Goal: Find specific page/section: Find specific page/section

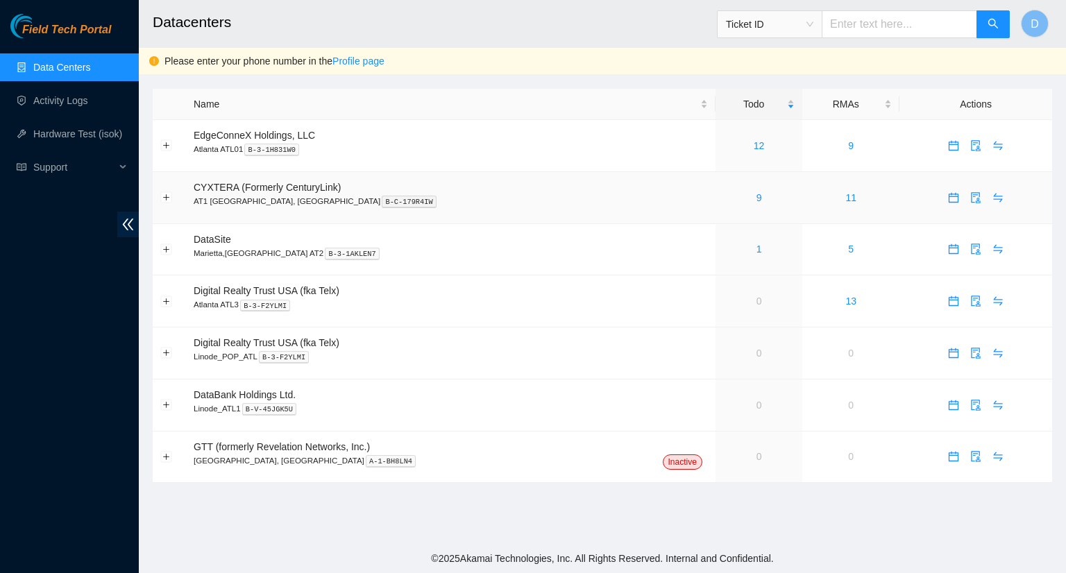
click at [723, 200] on div "9" at bounding box center [758, 197] width 71 height 15
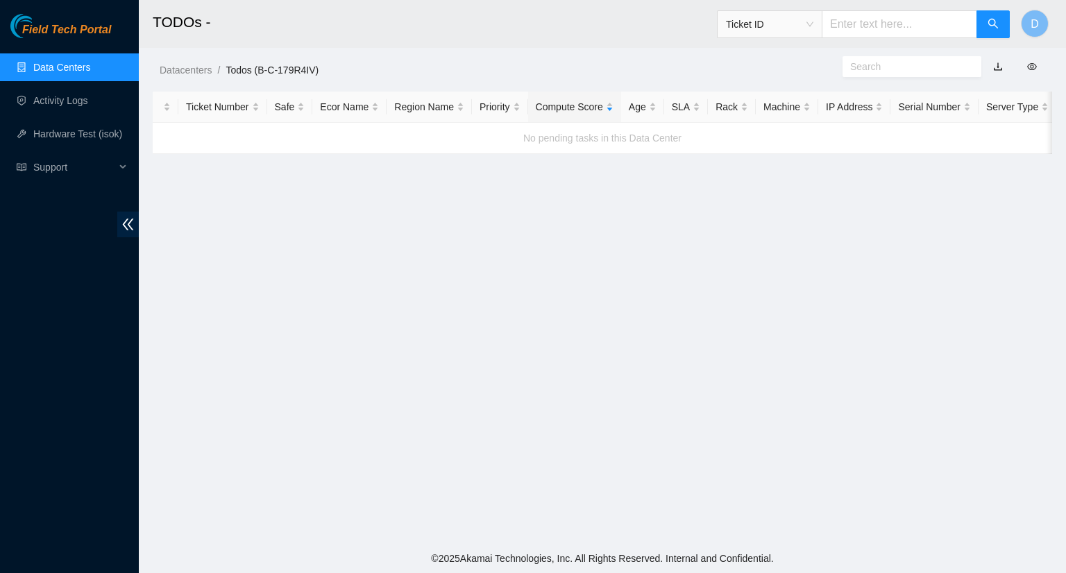
click at [67, 72] on link "Data Centers" at bounding box center [61, 67] width 57 height 11
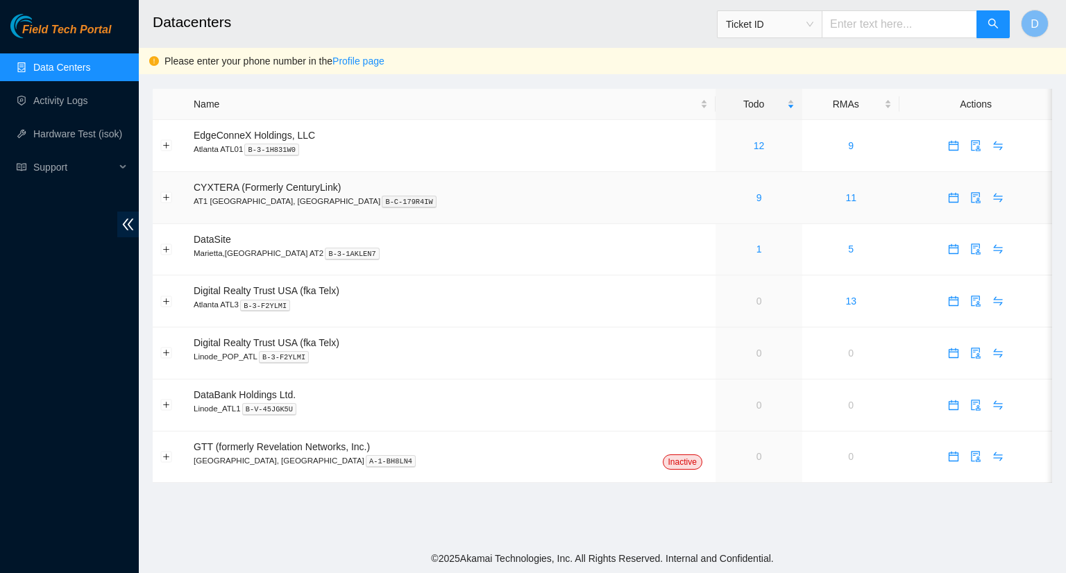
click at [723, 199] on div "9" at bounding box center [758, 197] width 71 height 15
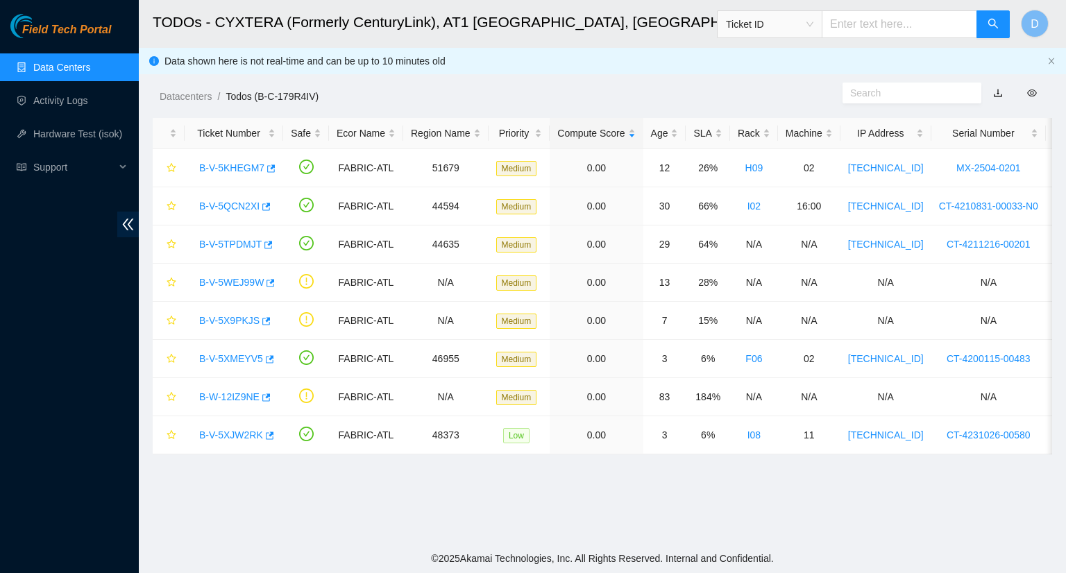
click at [33, 68] on link "Data Centers" at bounding box center [61, 67] width 57 height 11
